Goal: Transaction & Acquisition: Download file/media

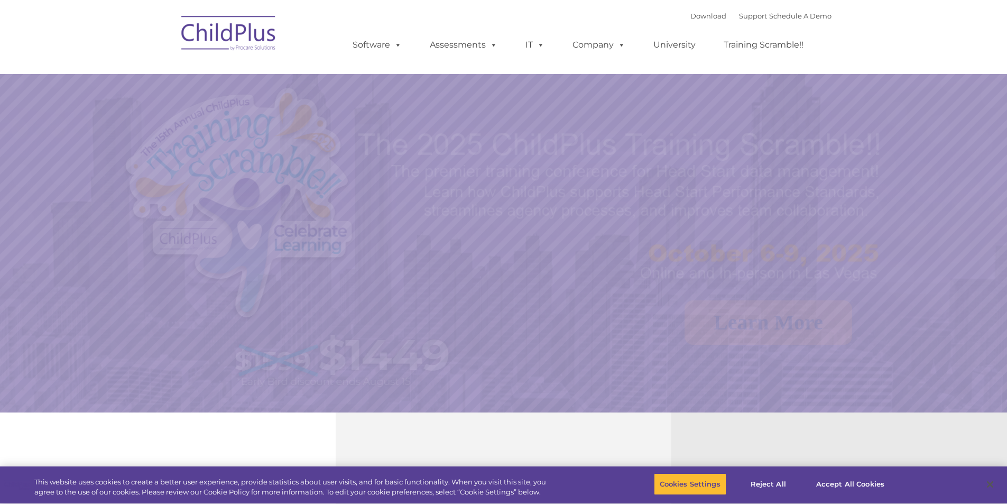
select select "MEDIUM"
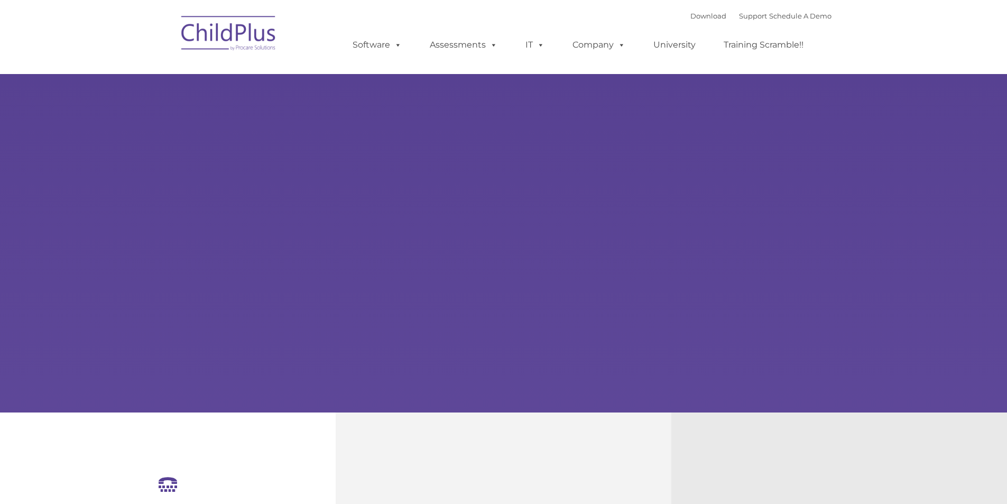
select select "MEDIUM"
type input ""
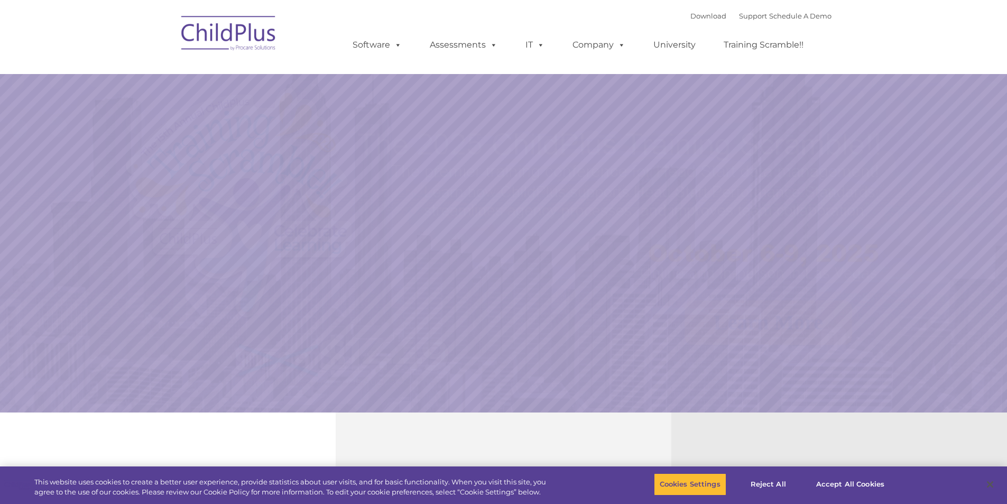
select select "MEDIUM"
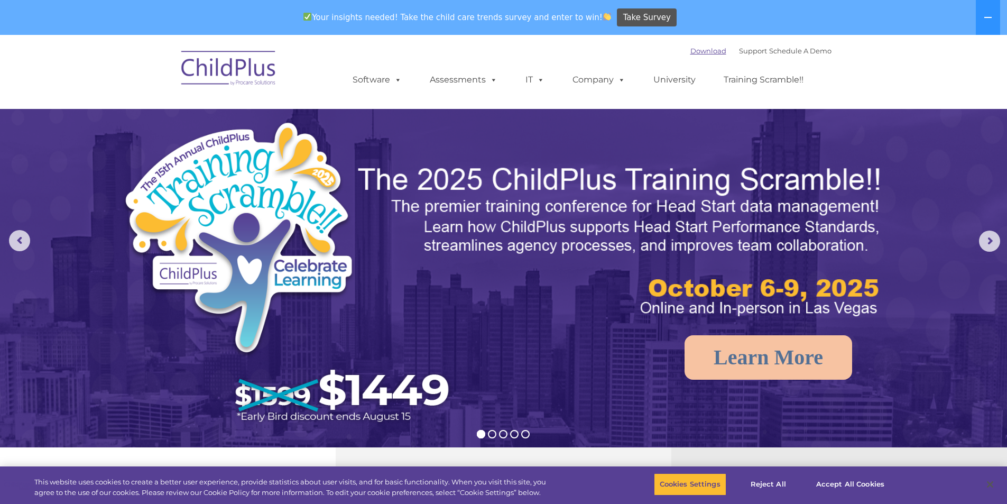
click at [690, 48] on link "Download" at bounding box center [708, 51] width 36 height 8
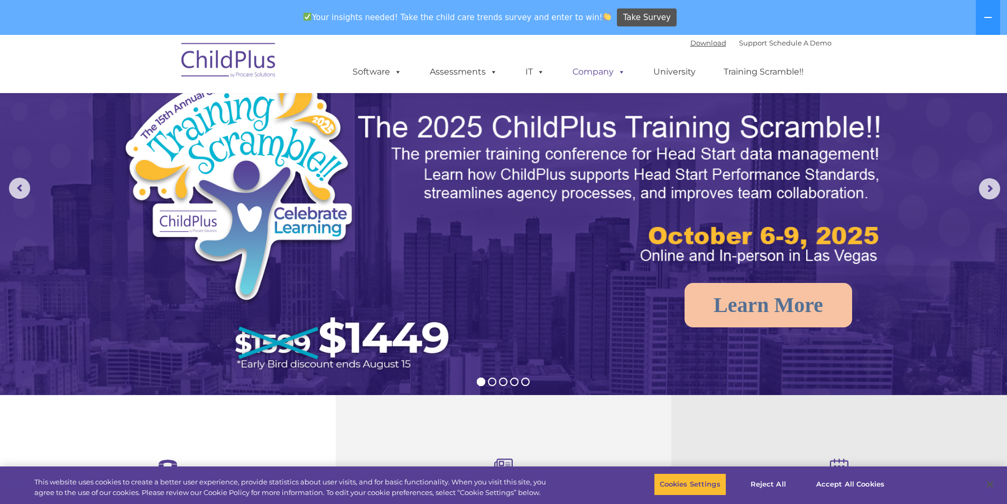
scroll to position [53, 0]
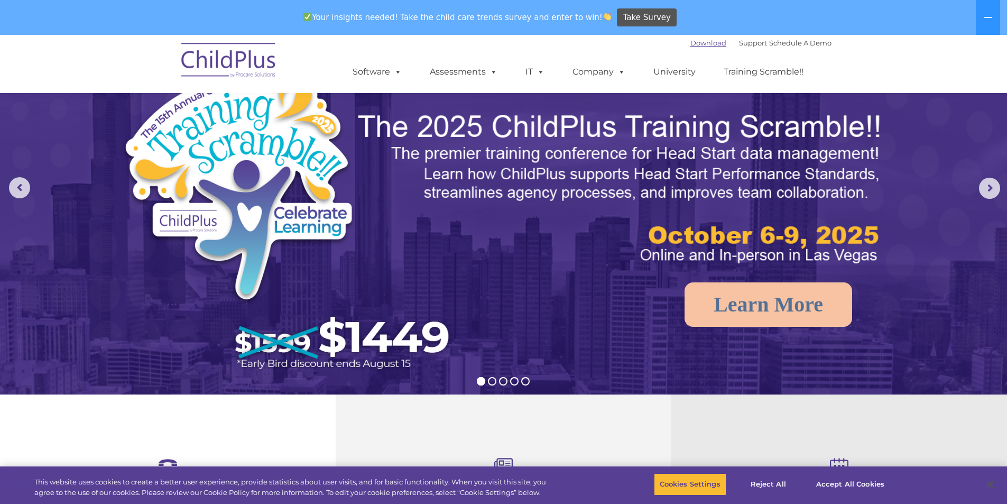
click at [690, 45] on link "Download" at bounding box center [708, 43] width 36 height 8
